Goal: Task Accomplishment & Management: Manage account settings

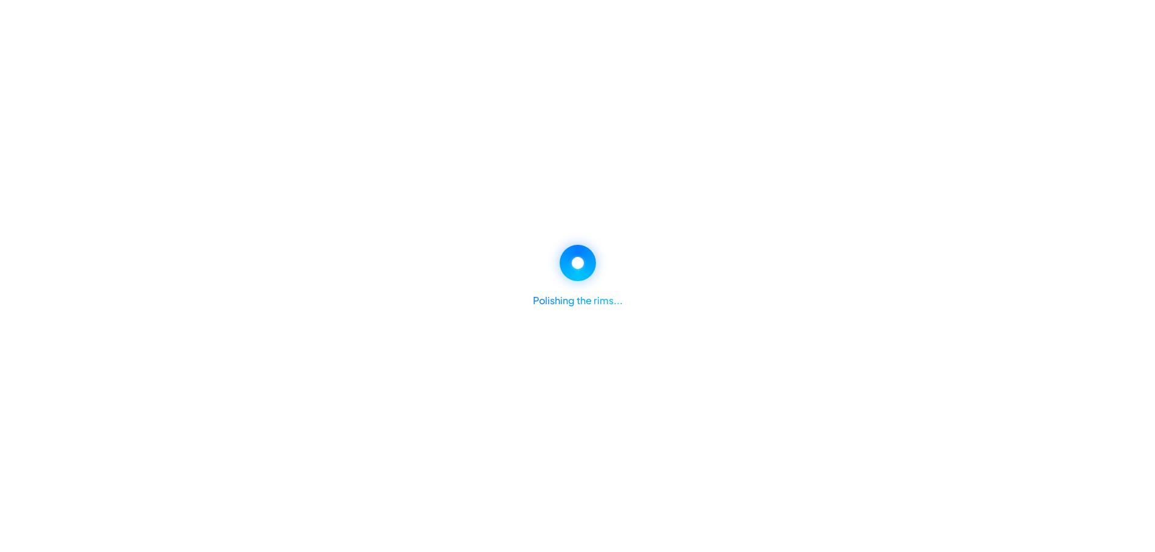
select select "********"
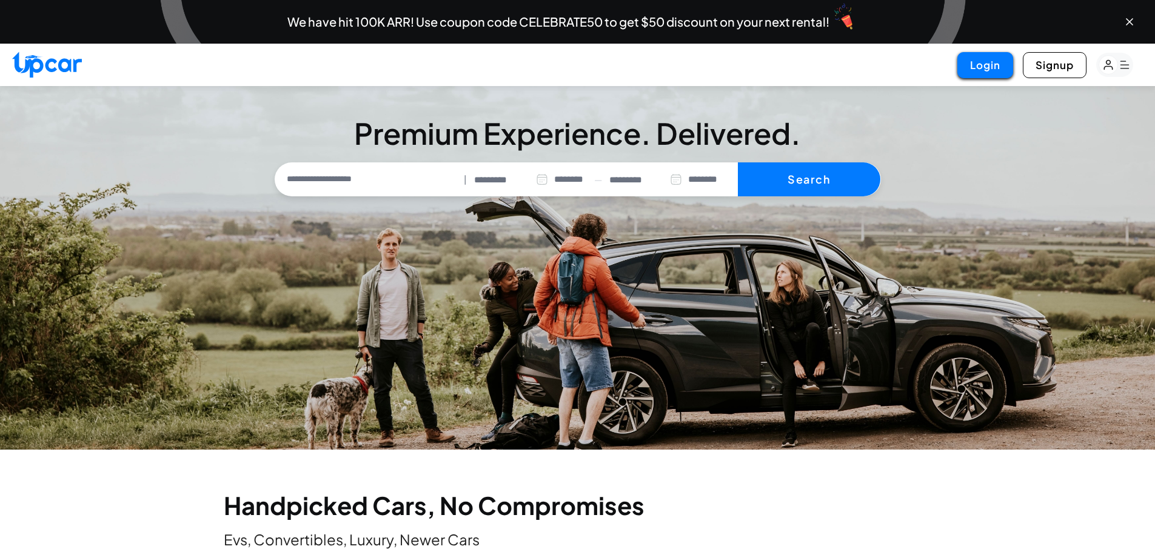
click at [971, 73] on button "Login" at bounding box center [986, 65] width 56 height 26
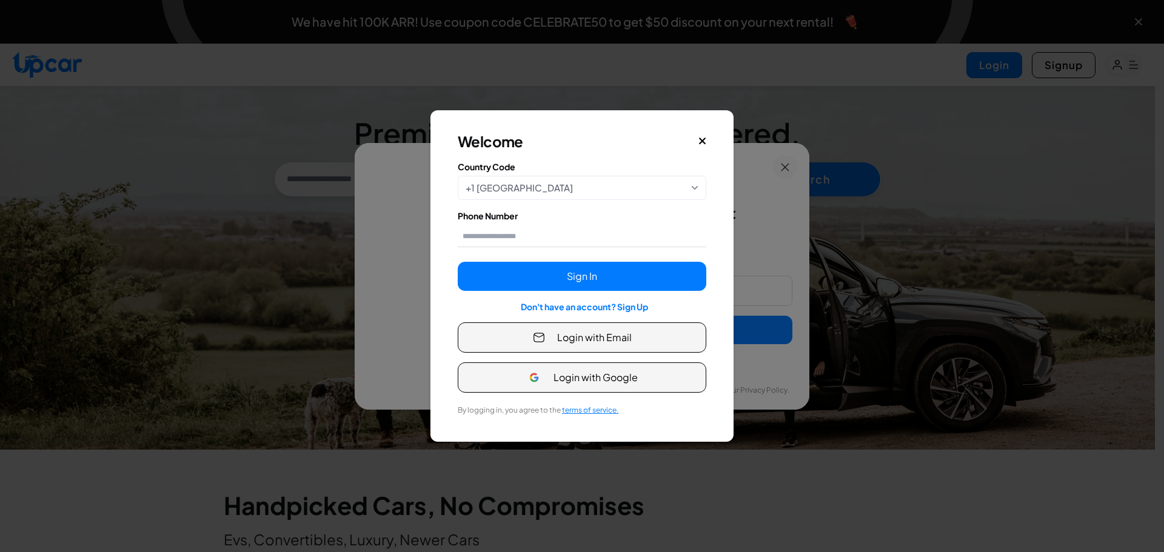
click at [603, 351] on button "Login with Email" at bounding box center [582, 338] width 249 height 30
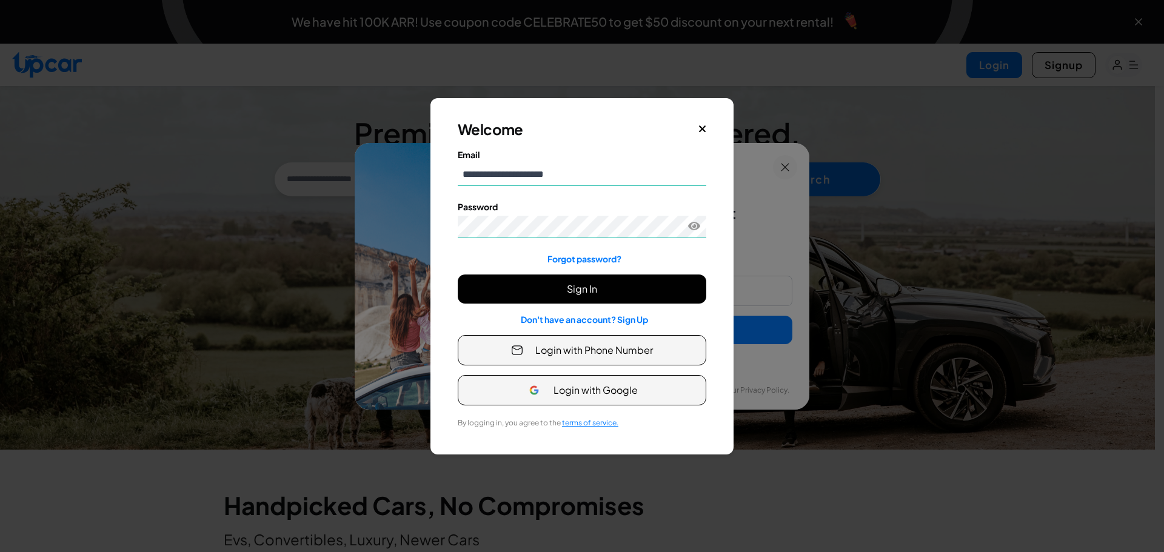
click at [588, 287] on button "Sign In" at bounding box center [582, 289] width 249 height 29
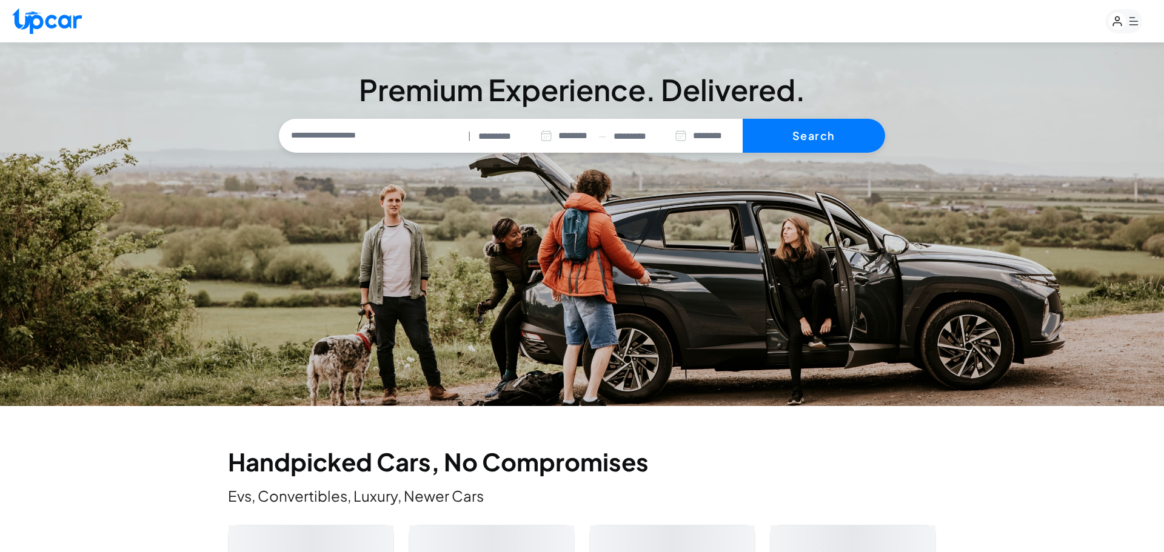
select select "********"
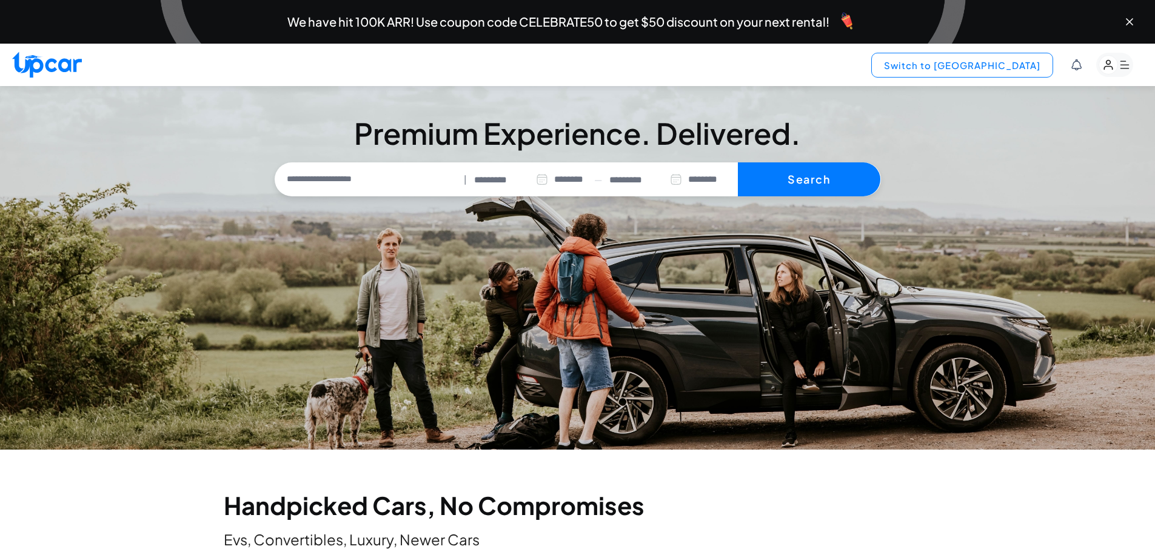
click at [1025, 68] on button "Switch to Upper View" at bounding box center [962, 65] width 182 height 25
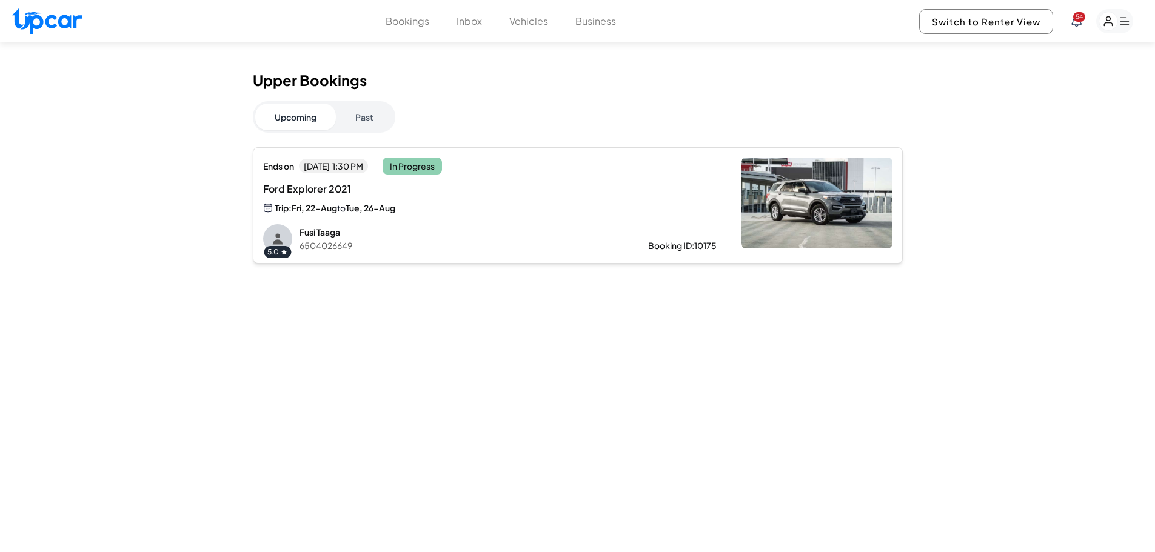
click at [365, 117] on button "Past" at bounding box center [364, 117] width 57 height 27
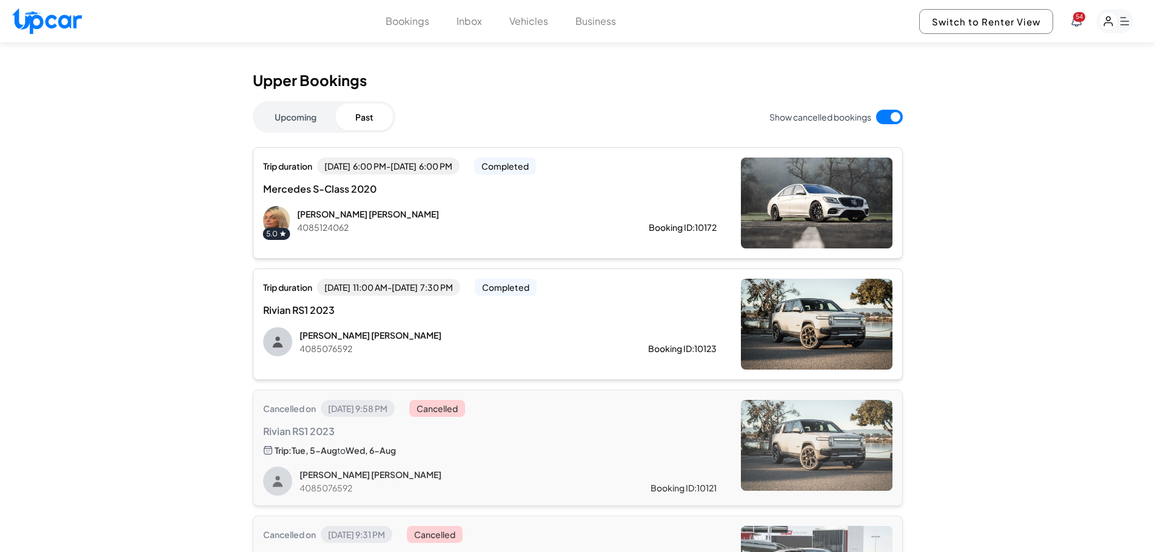
click at [590, 21] on button "Business" at bounding box center [595, 21] width 41 height 15
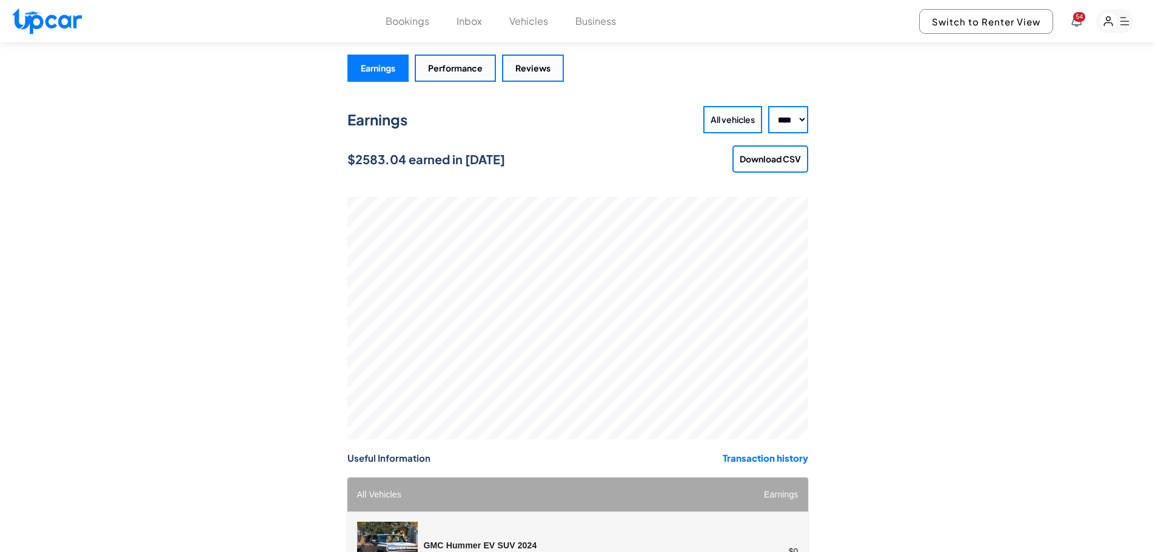
click at [795, 462] on strong "Transaction history" at bounding box center [766, 458] width 86 height 12
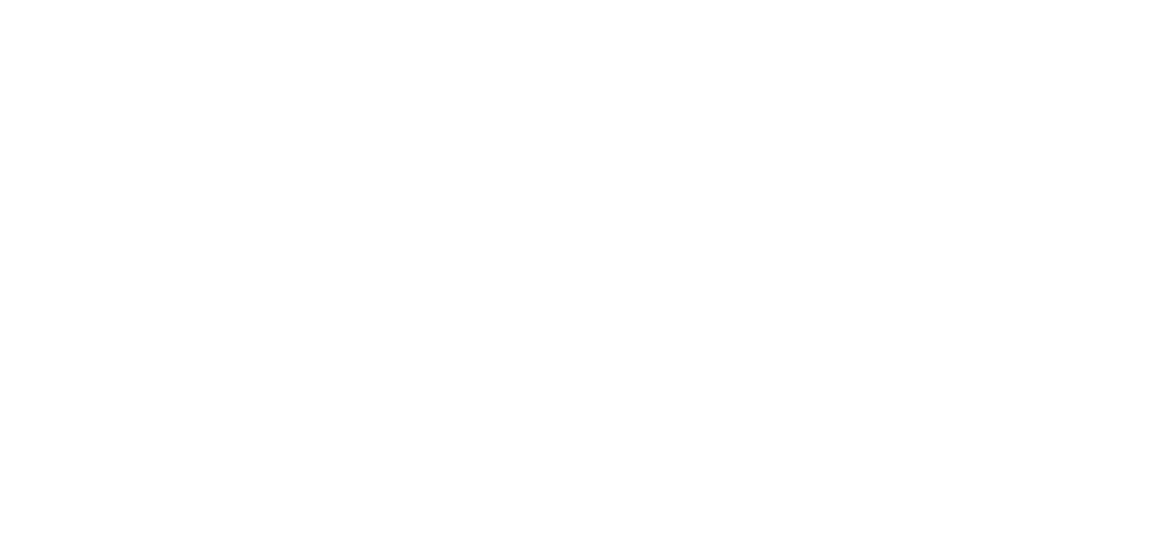
select select "****"
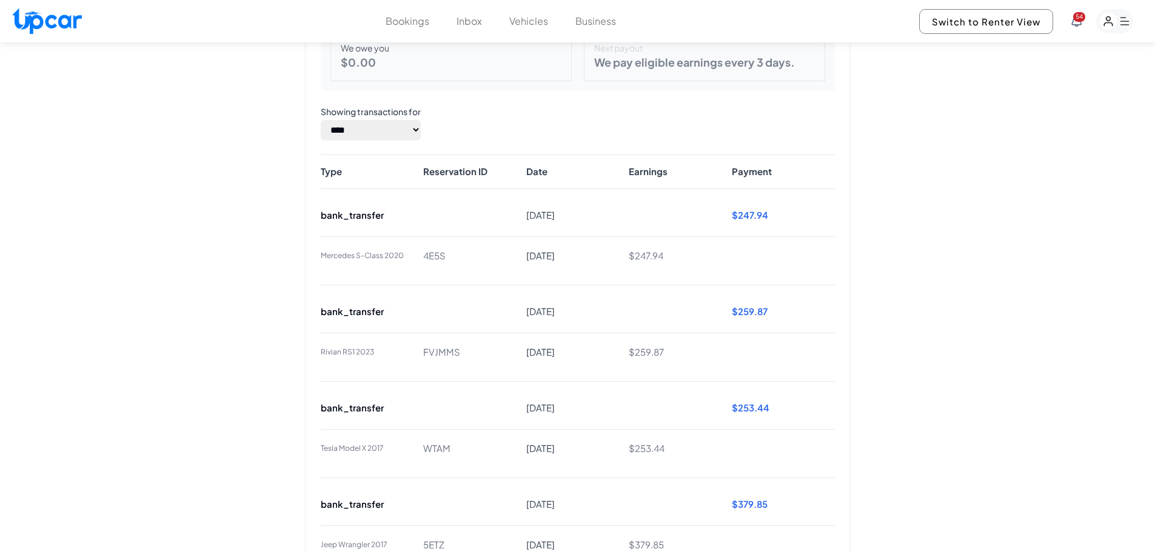
scroll to position [153, 0]
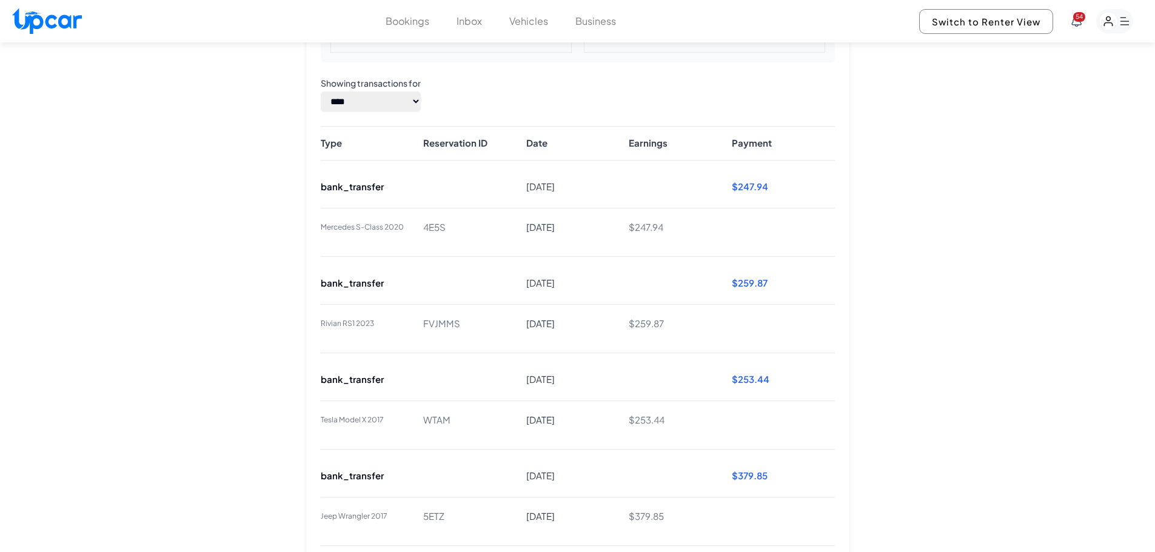
drag, startPoint x: 931, startPoint y: 326, endPoint x: 931, endPoint y: 366, distance: 40.0
click at [745, 289] on span "$ 259.87" at bounding box center [783, 284] width 103 height 14
click at [349, 298] on div "bank_transfer Aug 5, 2025 $ 259.87" at bounding box center [578, 283] width 514 height 33
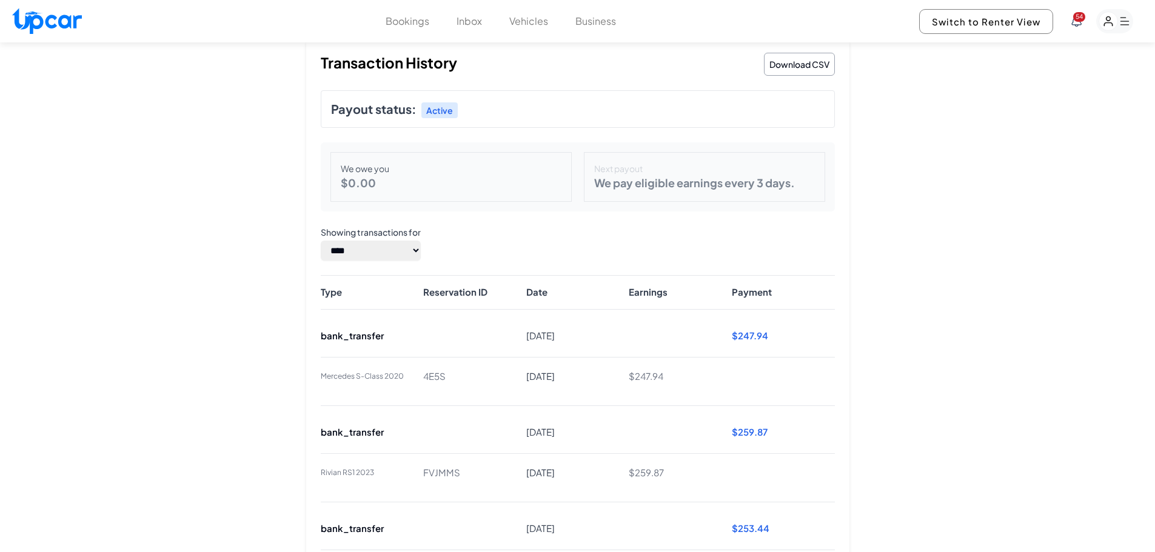
scroll to position [0, 0]
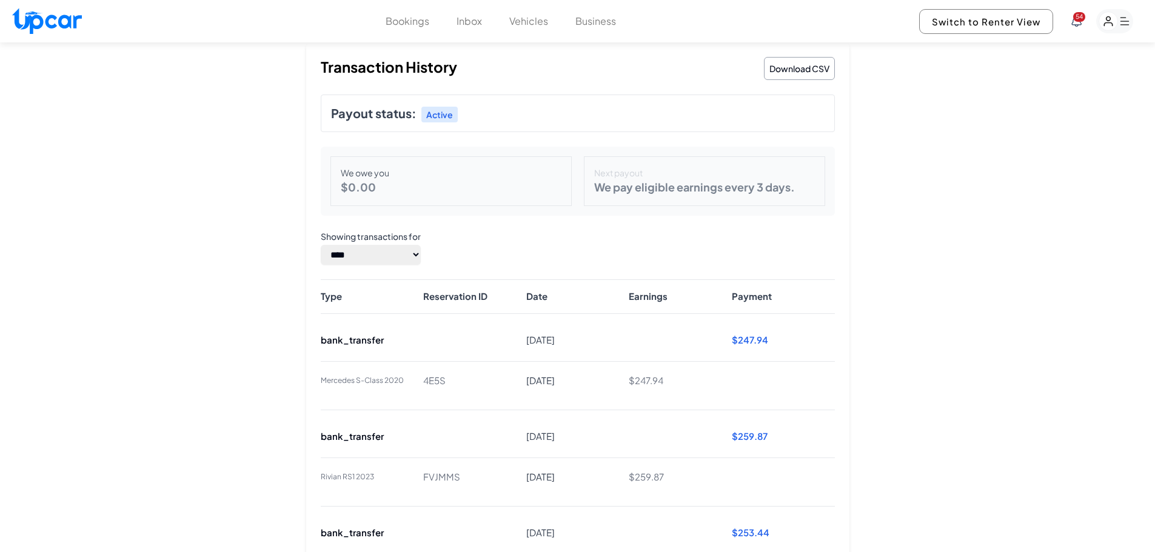
drag, startPoint x: 939, startPoint y: 327, endPoint x: 906, endPoint y: 229, distance: 104.1
click at [585, 21] on button "Business" at bounding box center [595, 21] width 41 height 15
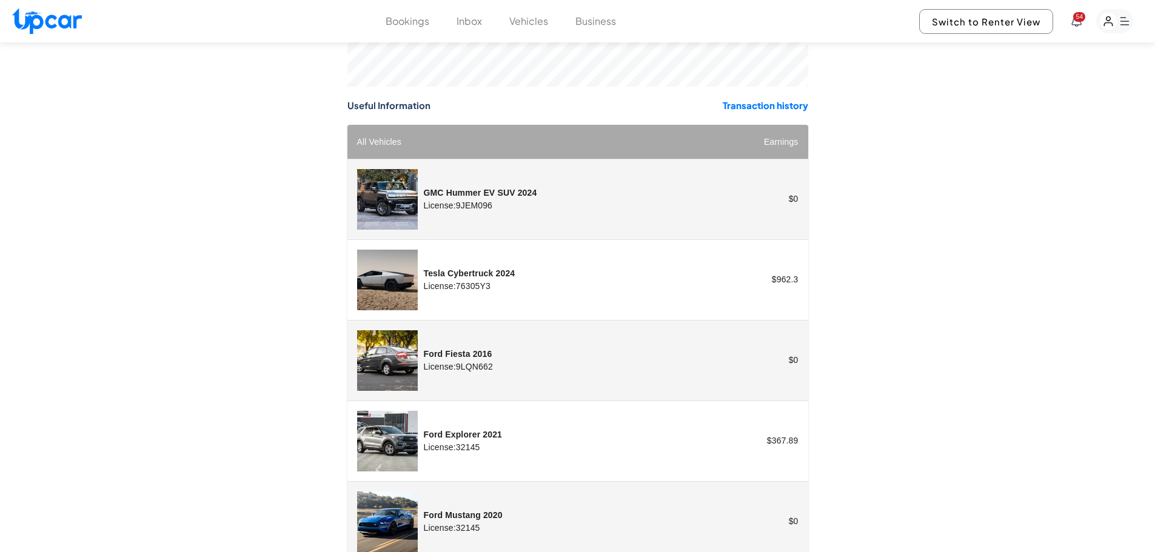
drag, startPoint x: 1007, startPoint y: 363, endPoint x: 1002, endPoint y: 412, distance: 49.9
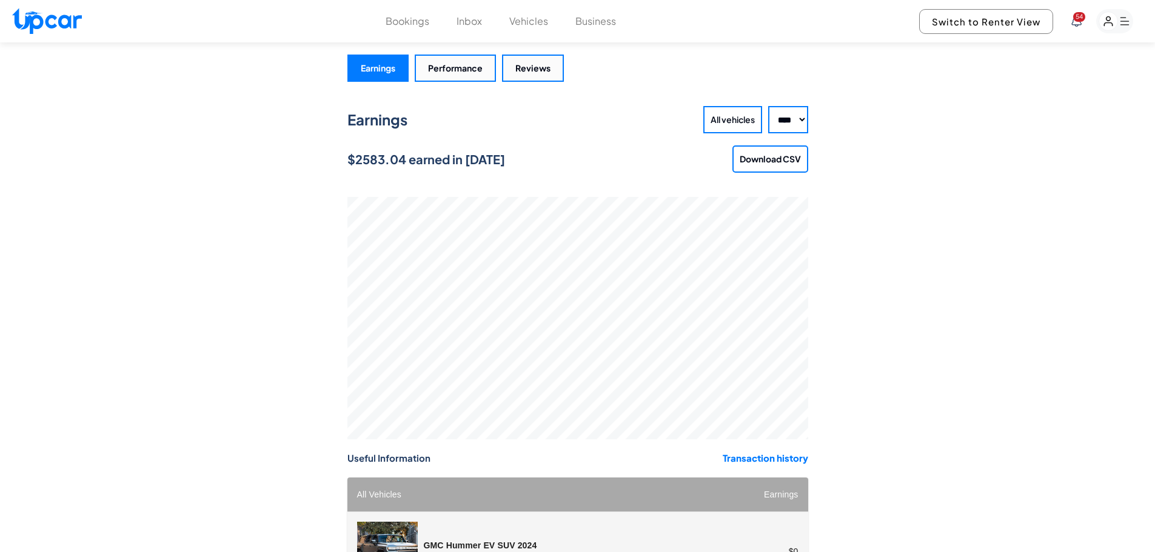
drag, startPoint x: 1007, startPoint y: 397, endPoint x: 997, endPoint y: 248, distance: 149.5
click at [409, 20] on button "Bookings" at bounding box center [408, 21] width 44 height 15
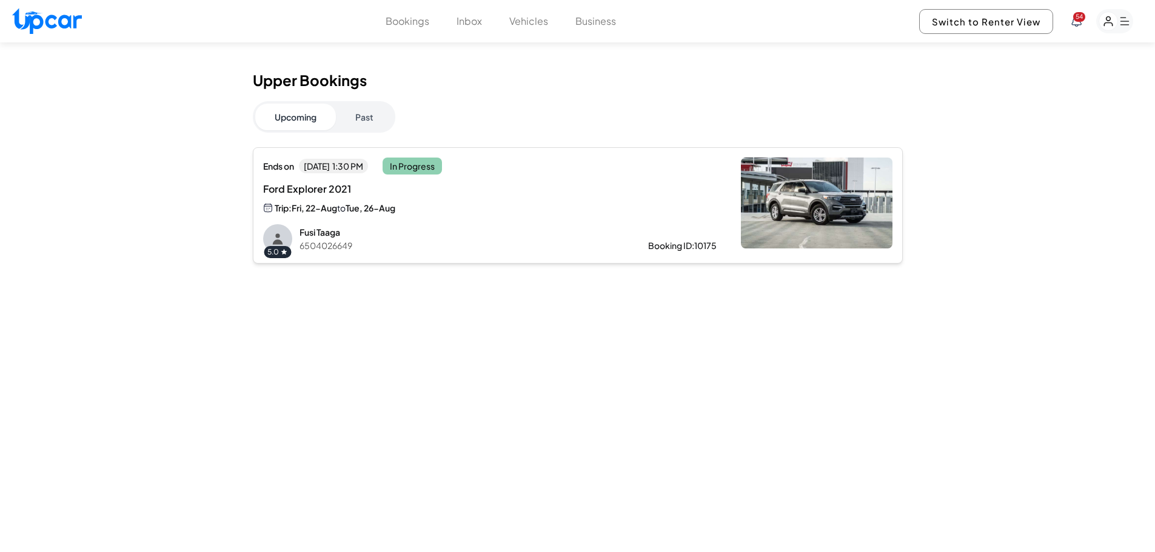
click at [353, 124] on button "Past" at bounding box center [364, 117] width 57 height 27
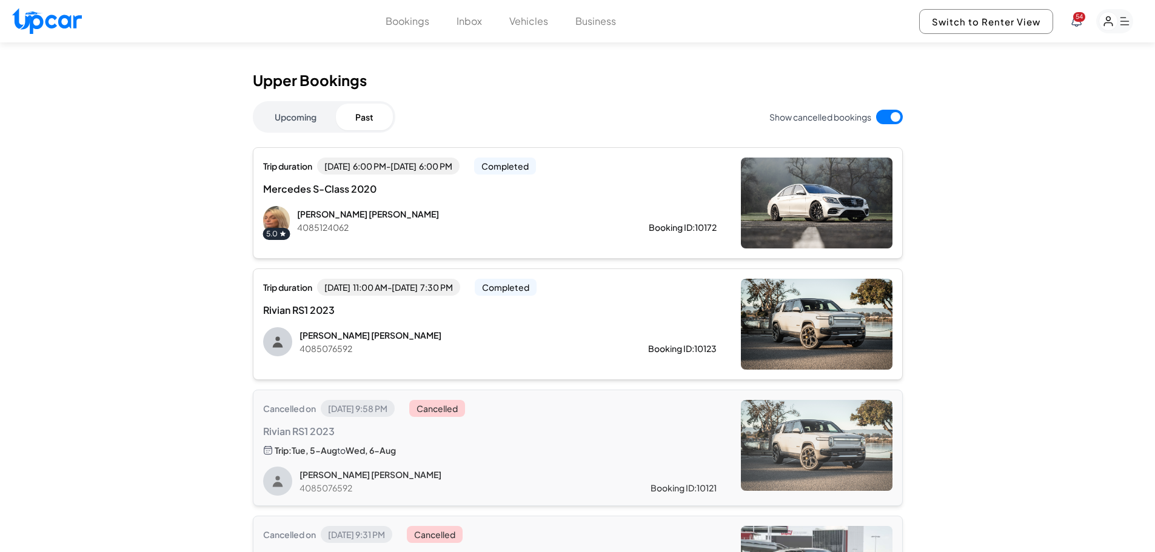
click at [586, 361] on div "Trip duration Tue, Aug 5 11:00 AM - Wed, Aug 6 7:30 PM Completed Rivian RS1 202…" at bounding box center [578, 325] width 650 height 112
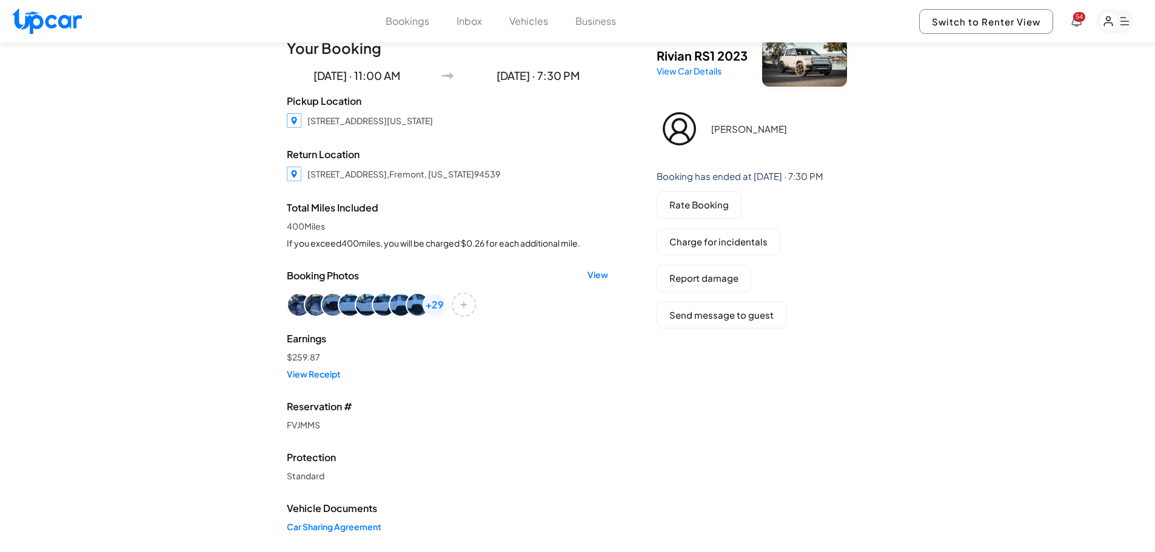
drag, startPoint x: 894, startPoint y: 258, endPoint x: 897, endPoint y: 275, distance: 17.2
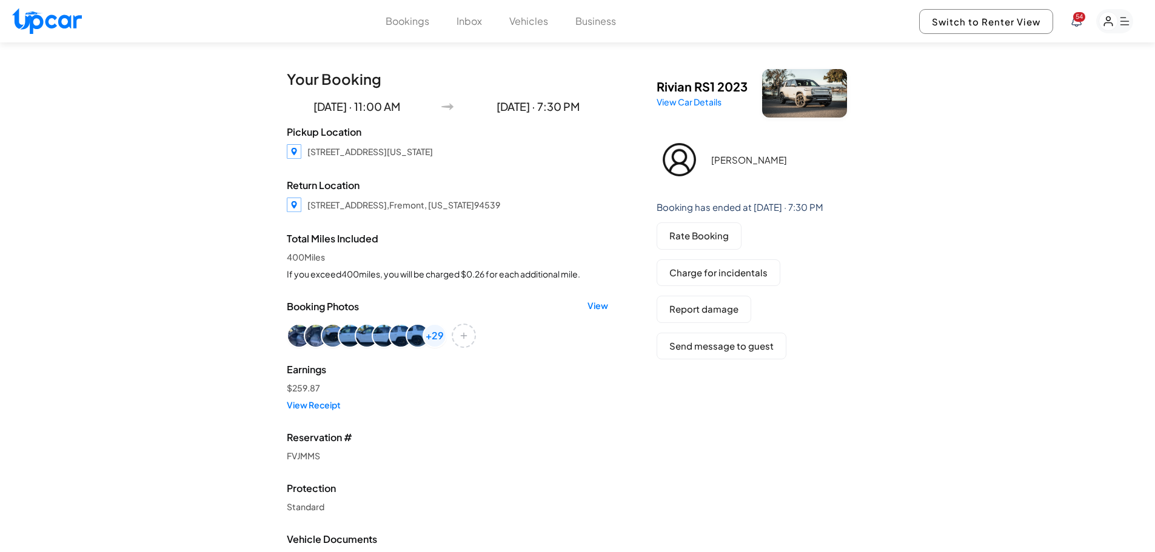
drag, startPoint x: 897, startPoint y: 275, endPoint x: 907, endPoint y: 252, distance: 25.8
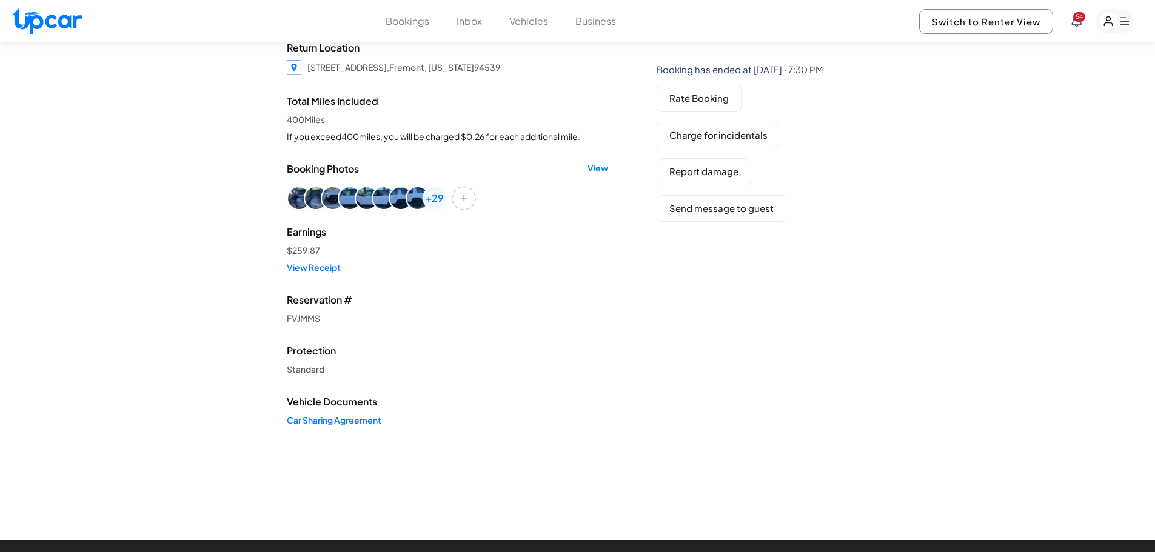
drag, startPoint x: 805, startPoint y: 262, endPoint x: 811, endPoint y: 299, distance: 37.6
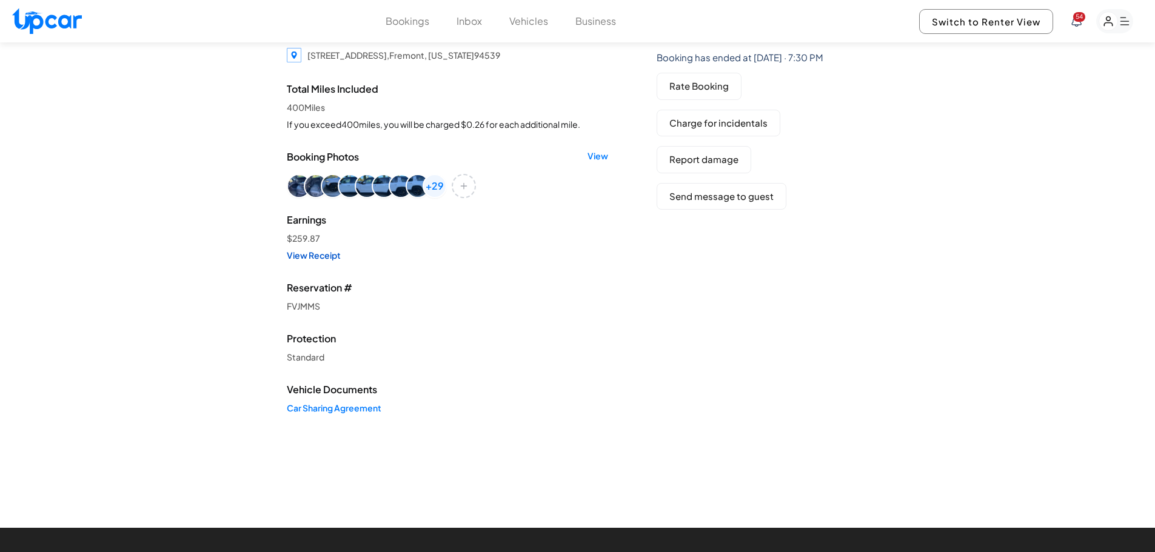
click at [301, 258] on link "View Receipt" at bounding box center [447, 255] width 321 height 12
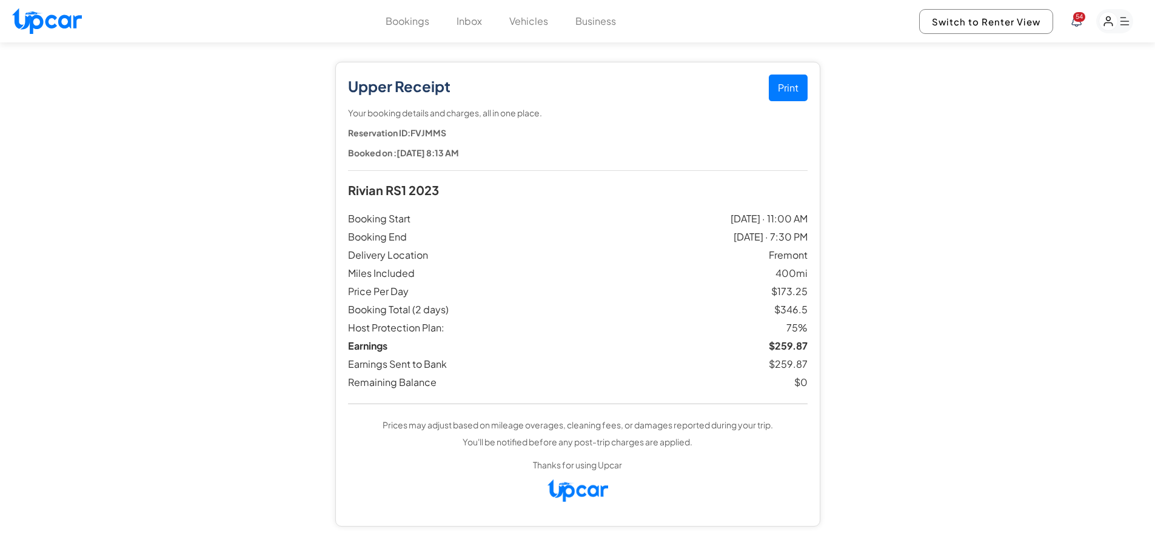
drag, startPoint x: 1107, startPoint y: 263, endPoint x: 1073, endPoint y: 204, distance: 67.9
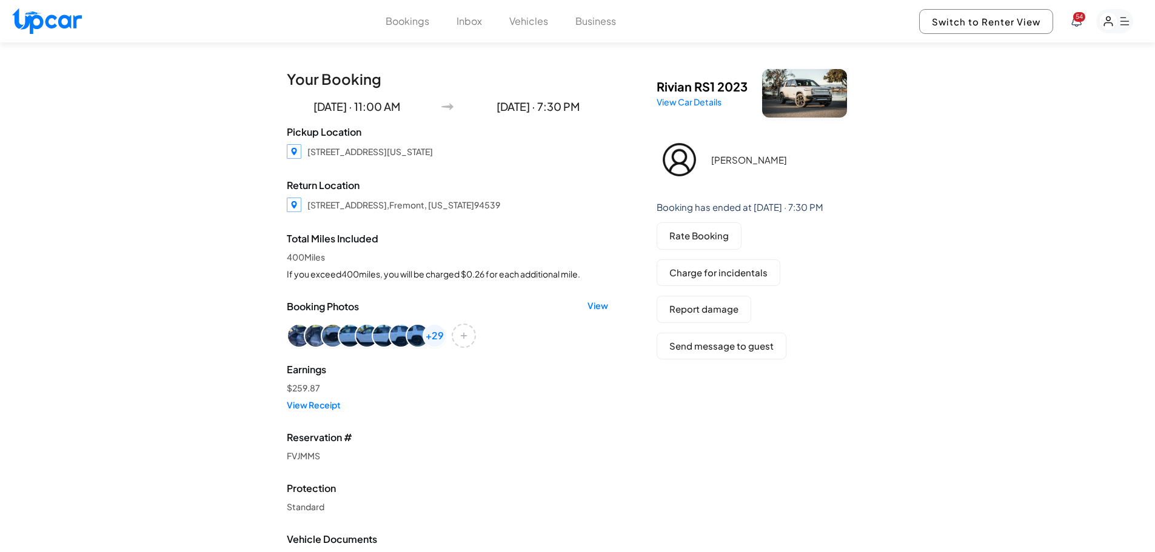
drag, startPoint x: 473, startPoint y: 286, endPoint x: 471, endPoint y: 251, distance: 35.3
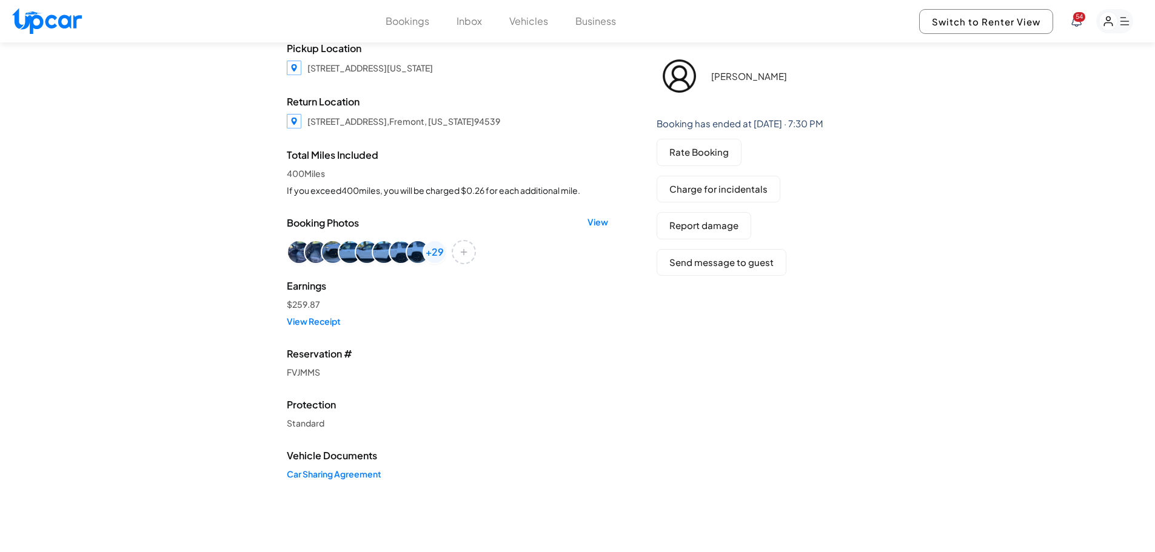
drag, startPoint x: 500, startPoint y: 382, endPoint x: 495, endPoint y: 401, distance: 19.3
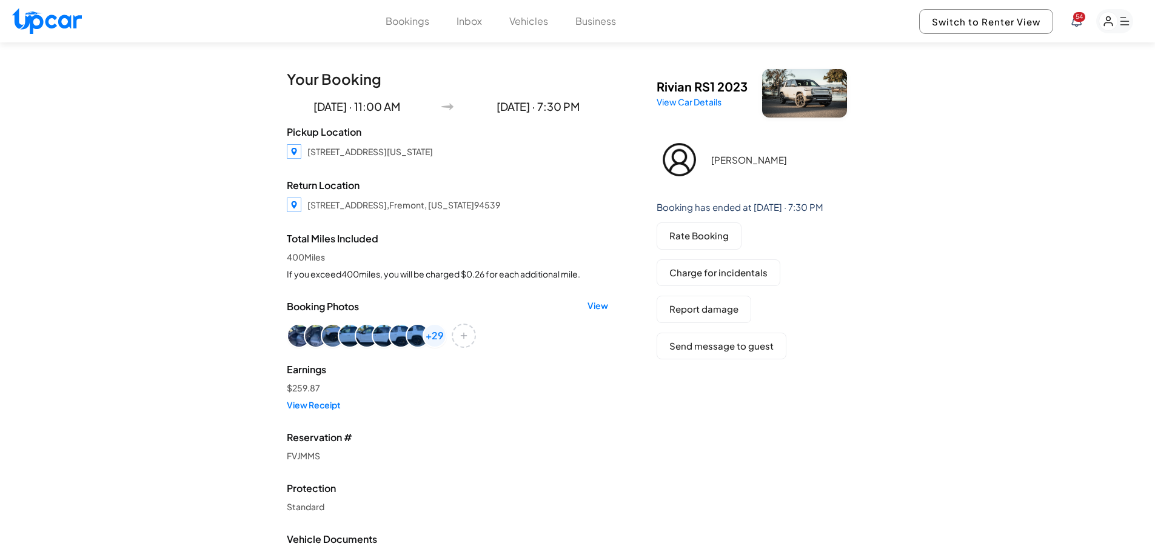
drag, startPoint x: 495, startPoint y: 401, endPoint x: 497, endPoint y: 366, distance: 35.2
drag, startPoint x: 711, startPoint y: 159, endPoint x: 793, endPoint y: 166, distance: 82.2
click at [793, 166] on div "Girish Nagaraj" at bounding box center [763, 159] width 212 height 45
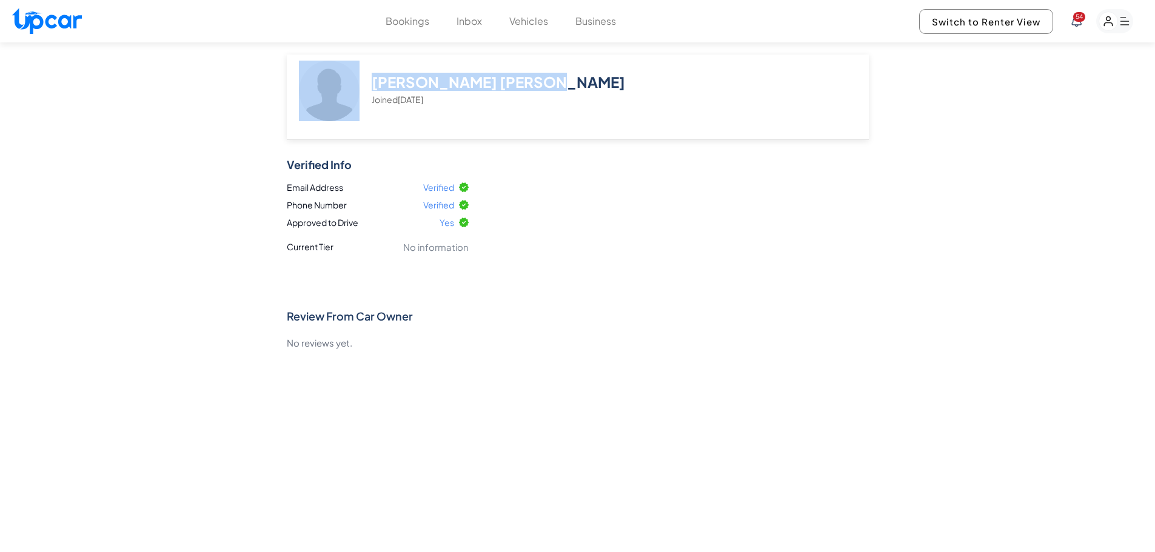
drag, startPoint x: 734, startPoint y: 158, endPoint x: 376, endPoint y: 84, distance: 365.8
click at [373, 84] on h1 "Girish Nagaraj Joined Aug 2025" at bounding box center [620, 89] width 497 height 33
copy h1 "Girish Nagaraj"
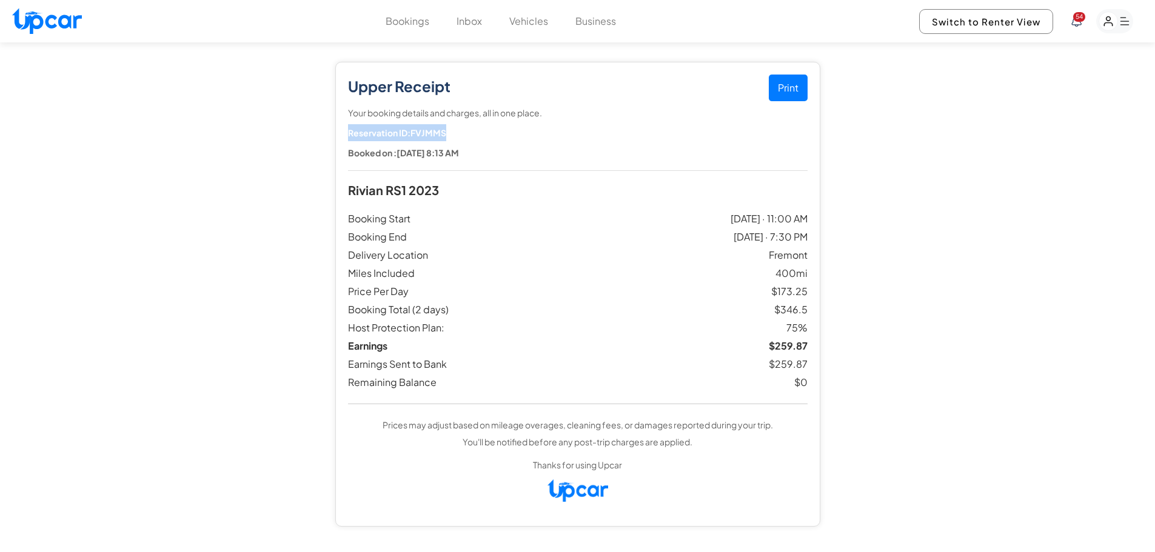
drag, startPoint x: 452, startPoint y: 132, endPoint x: 349, endPoint y: 135, distance: 103.1
click at [349, 135] on p "Reservation ID: FVJMMS" at bounding box center [578, 132] width 460 height 17
copy strong "Reservation ID: FVJMMS"
click at [793, 100] on button "Print" at bounding box center [788, 88] width 39 height 27
